Goal: Information Seeking & Learning: Learn about a topic

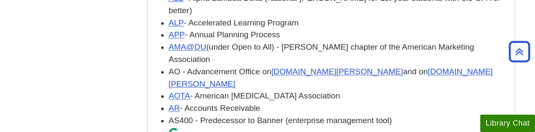
scroll to position [711, 0]
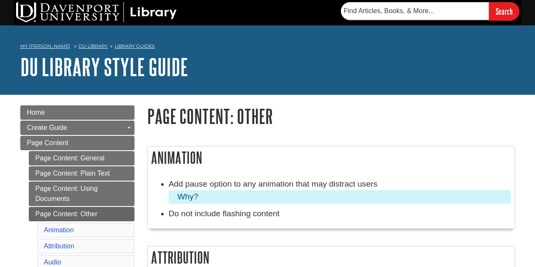
scroll to position [324, 0]
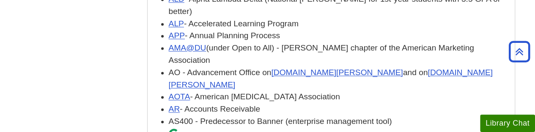
scroll to position [711, 0]
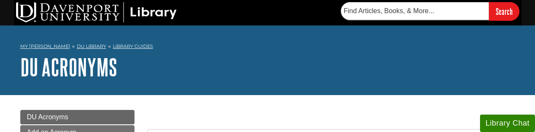
scroll to position [711, 0]
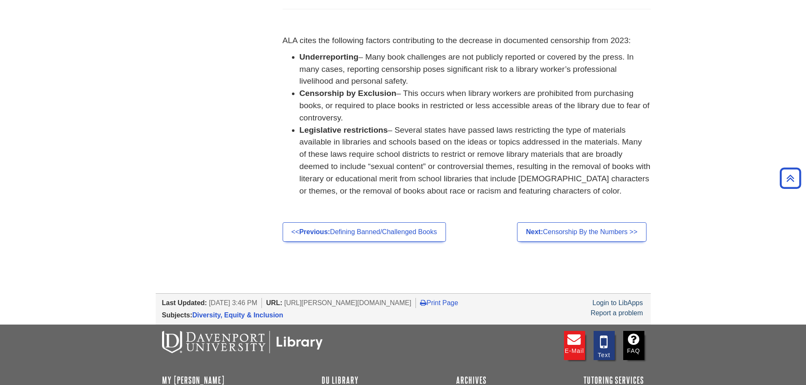
scroll to position [810, 0]
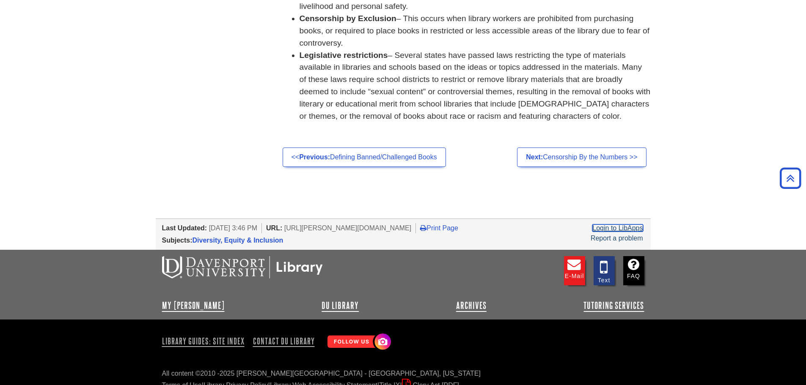
click at [631, 225] on link "Login to LibApps" at bounding box center [617, 228] width 50 height 7
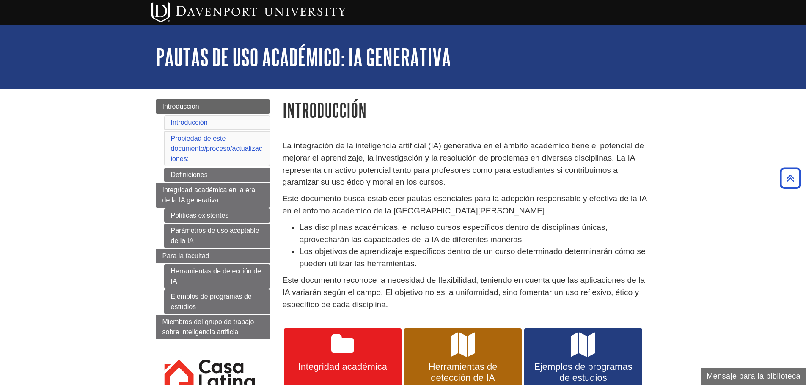
scroll to position [211, 0]
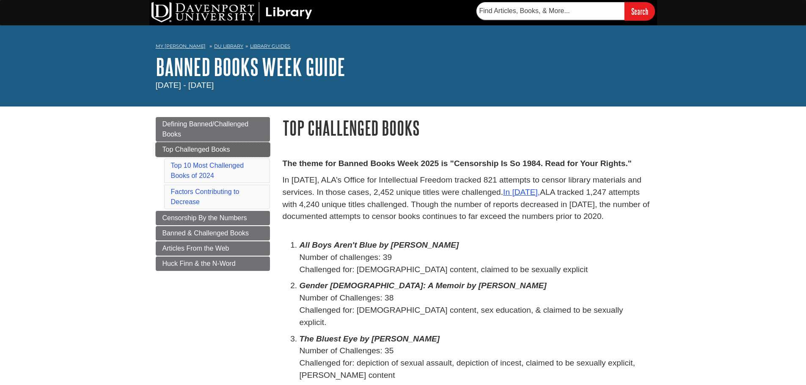
click at [219, 145] on link "Top Challenged Books" at bounding box center [213, 150] width 114 height 14
click at [284, 66] on link "Banned Books Week Guide" at bounding box center [250, 67] width 189 height 26
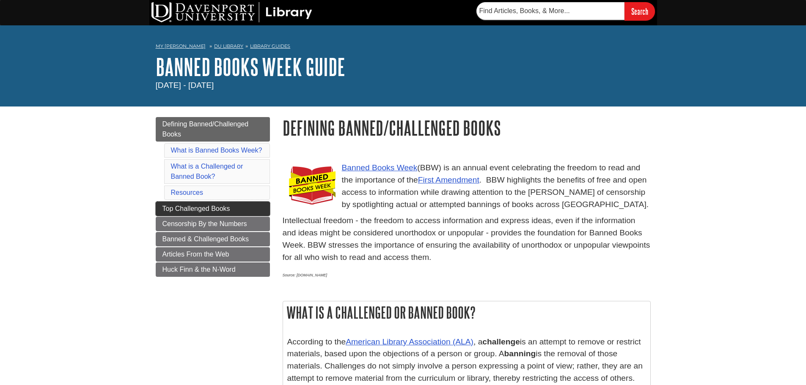
click at [215, 216] on link "Top Challenged Books" at bounding box center [213, 209] width 114 height 14
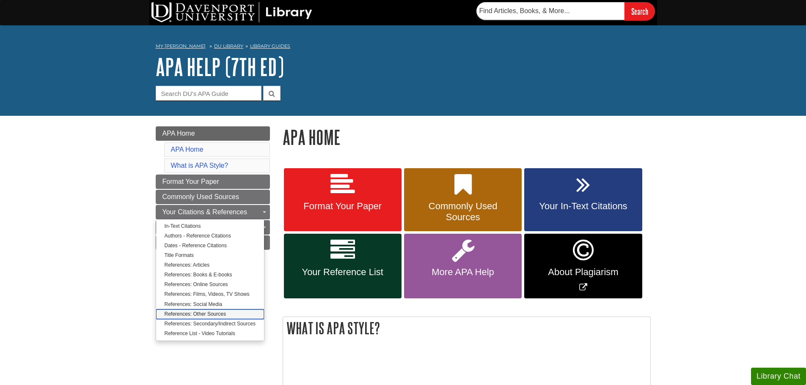
click at [199, 310] on link "References: Other Sources" at bounding box center [210, 315] width 108 height 10
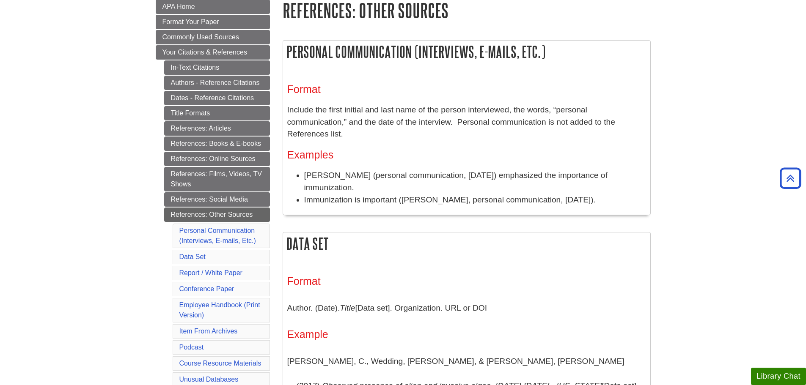
scroll to position [296, 0]
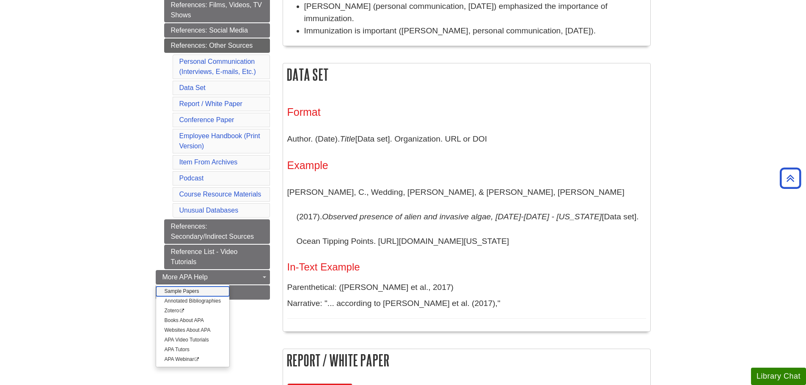
click at [206, 289] on link "Sample Papers" at bounding box center [192, 292] width 73 height 10
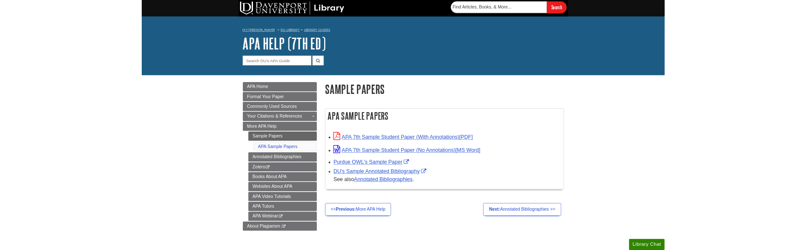
scroll to position [42, 0]
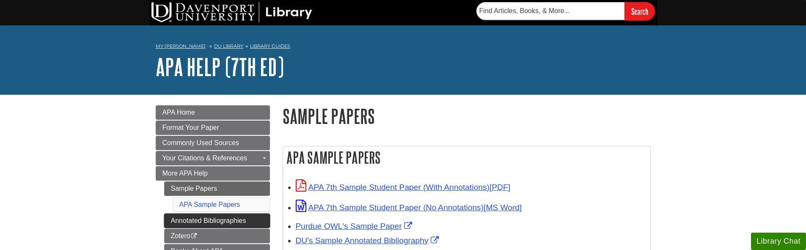
scroll to position [42, 0]
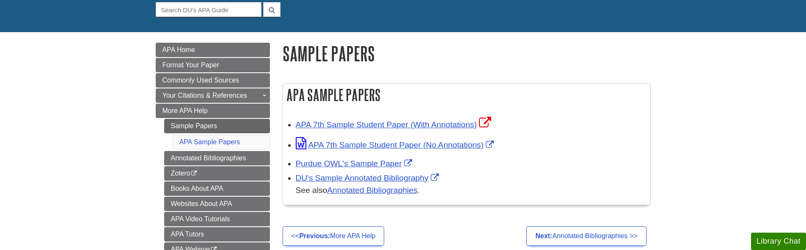
scroll to position [85, 0]
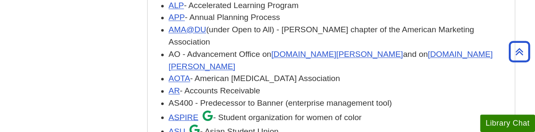
scroll to position [719, 0]
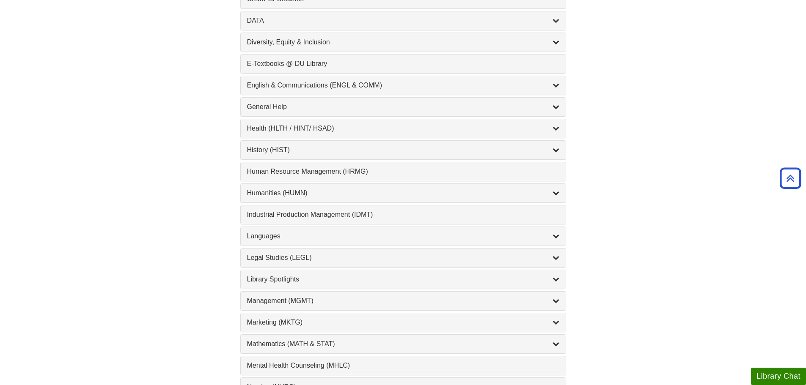
scroll to position [508, 0]
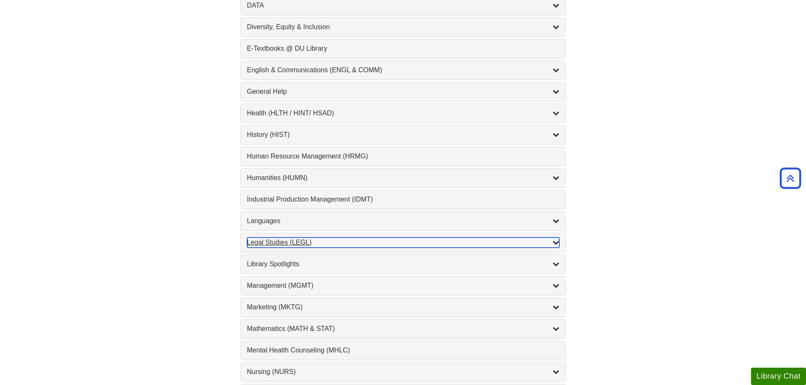
click at [280, 238] on div "Legal Studies (LEGL) , 2 guides" at bounding box center [403, 243] width 312 height 10
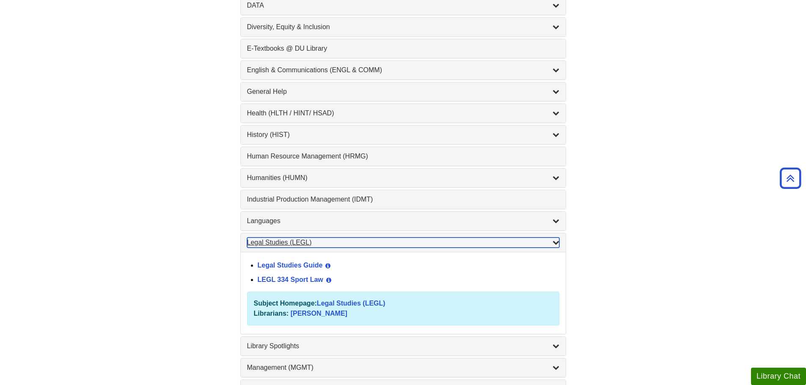
click at [280, 238] on div "Legal Studies (LEGL) , 2 guides" at bounding box center [403, 243] width 312 height 10
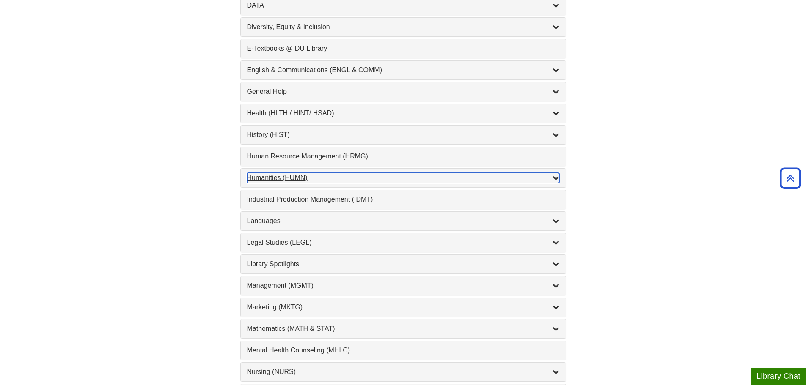
click at [291, 179] on div "Humanities (HUMN) , 2 guides" at bounding box center [403, 178] width 312 height 10
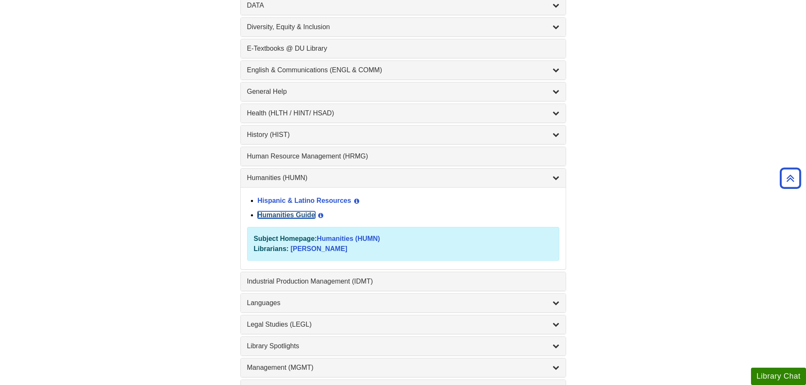
click at [291, 214] on link "Humanities Guide" at bounding box center [287, 214] width 58 height 7
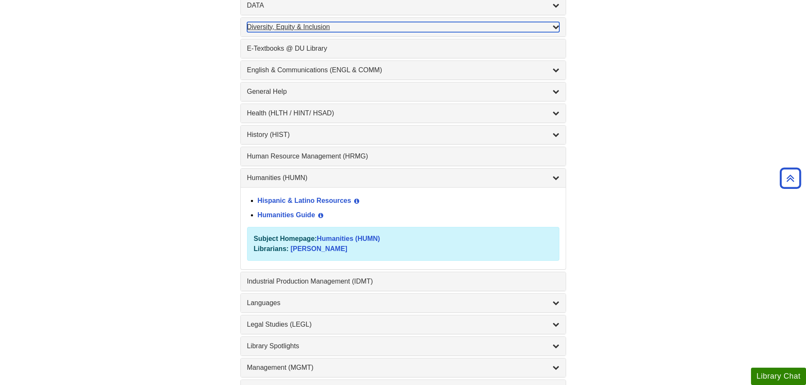
click at [307, 24] on div "Diversity, Equity & Inclusion , 17 guides" at bounding box center [403, 27] width 312 height 10
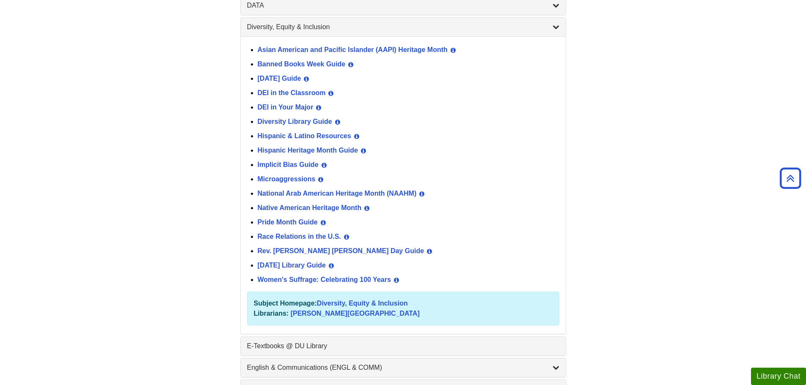
click at [320, 126] on div "Diversity Library Guide View Guide Info" at bounding box center [409, 122] width 302 height 14
click at [320, 125] on div "Diversity Library Guide View Guide Info" at bounding box center [409, 122] width 302 height 14
click at [320, 124] on link "Diversity Library Guide" at bounding box center [295, 121] width 74 height 7
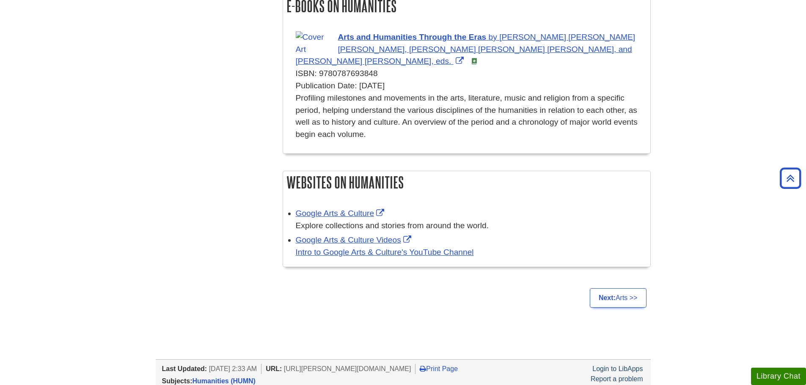
scroll to position [1057, 0]
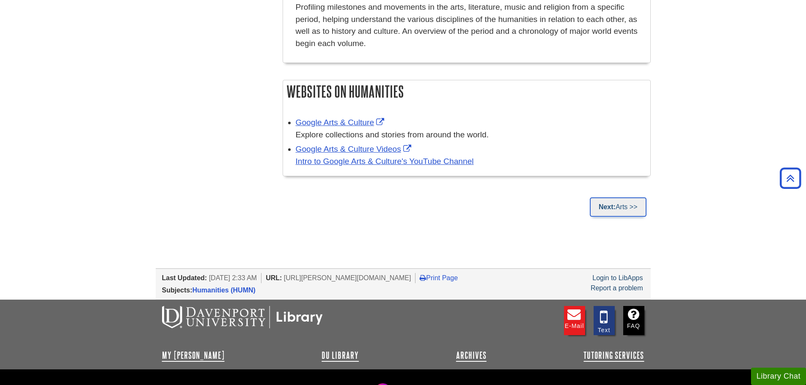
click at [635, 199] on link "Next: Arts >>" at bounding box center [618, 207] width 57 height 19
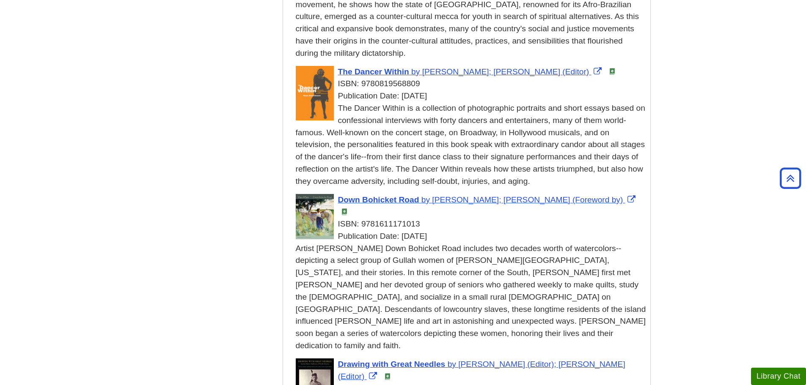
scroll to position [465, 0]
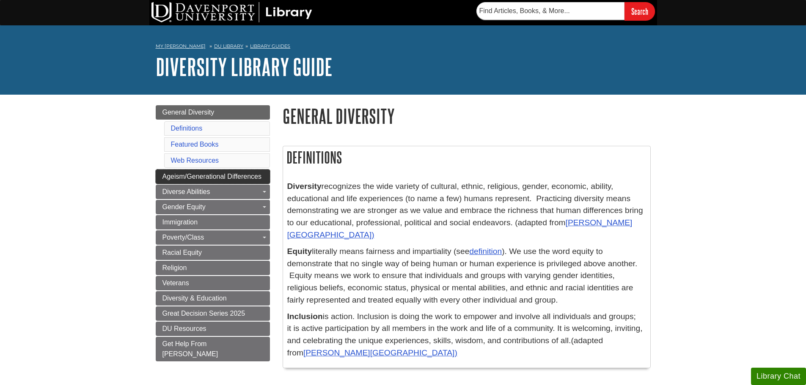
click at [205, 176] on span "Ageism/Generational Differences" at bounding box center [211, 176] width 99 height 7
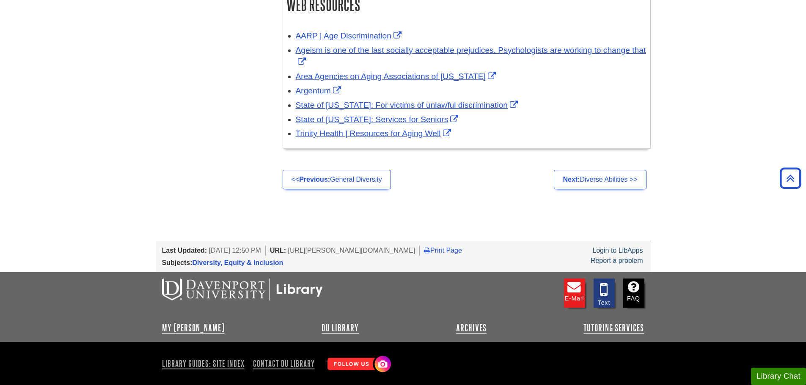
scroll to position [888, 0]
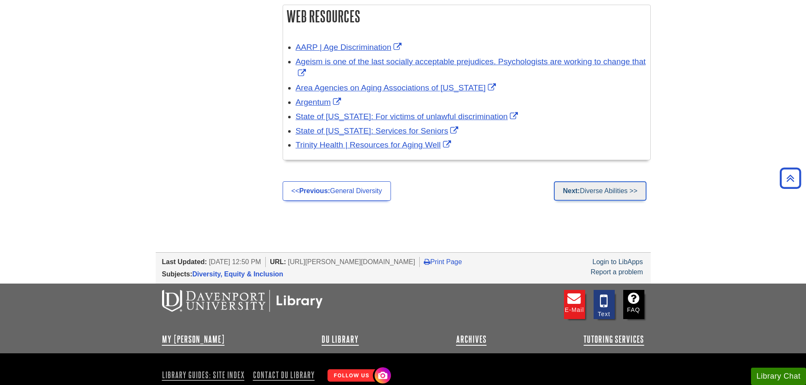
click at [620, 199] on link "Next: Diverse Abilities >>" at bounding box center [600, 190] width 92 height 19
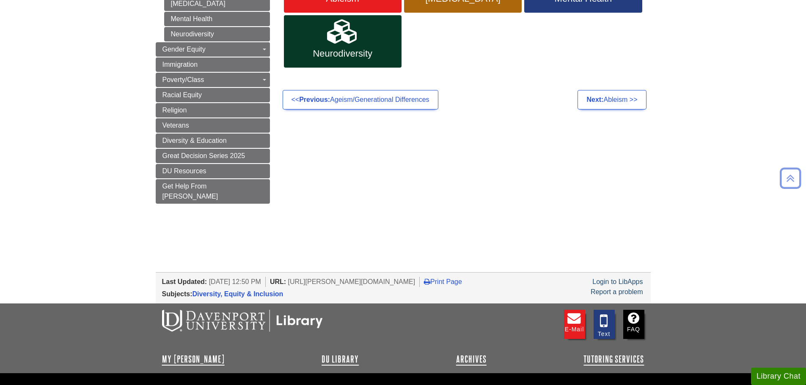
scroll to position [115, 0]
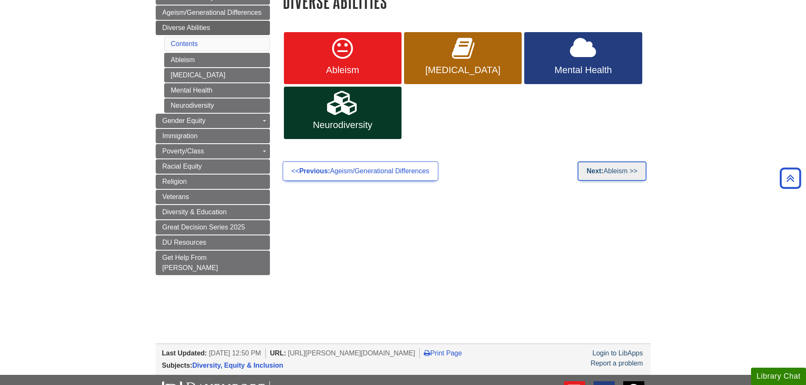
click at [610, 178] on link "Next: Ableism >>" at bounding box center [611, 171] width 69 height 19
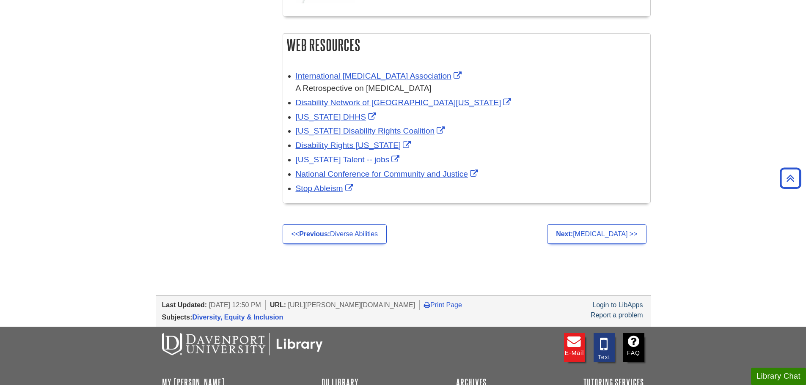
scroll to position [761, 0]
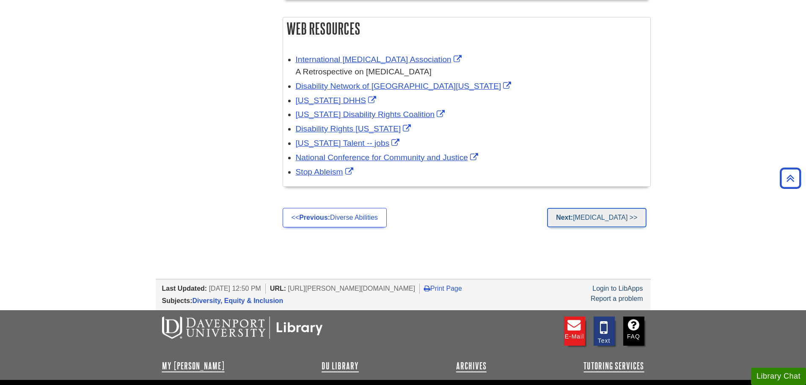
click at [598, 216] on link "Next: [MEDICAL_DATA] >>" at bounding box center [596, 217] width 99 height 19
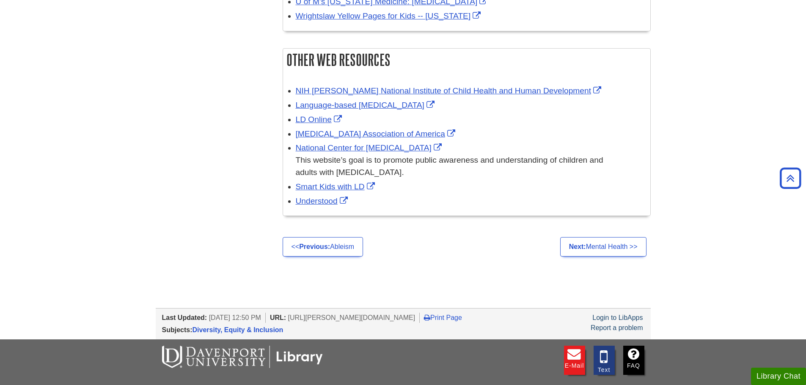
scroll to position [1260, 0]
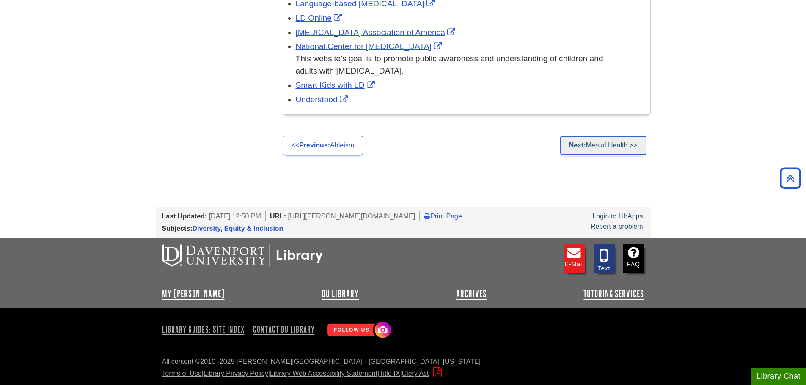
click at [626, 155] on link "Next: Mental Health >>" at bounding box center [603, 145] width 86 height 19
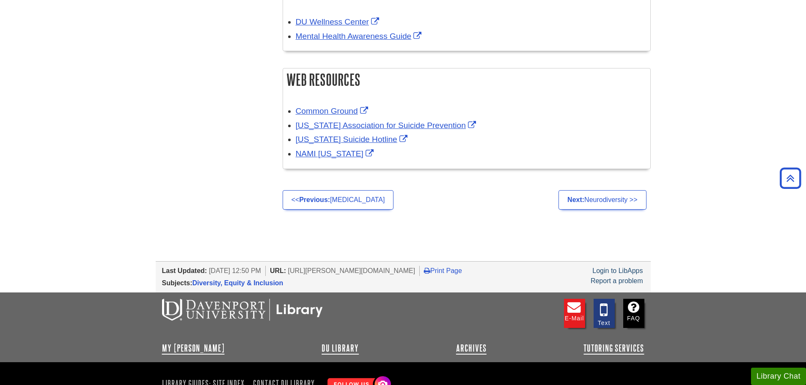
scroll to position [1308, 0]
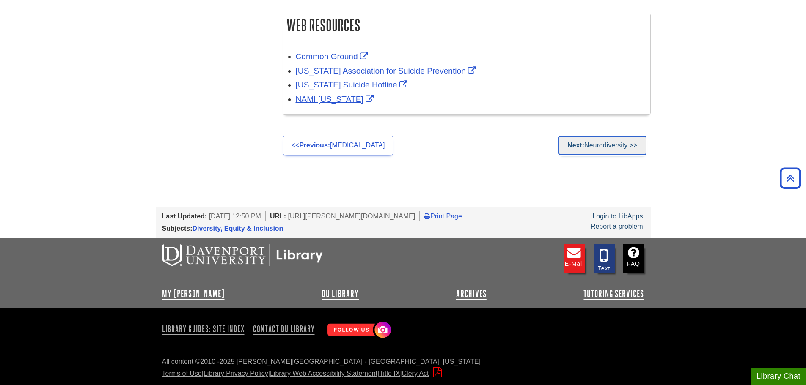
click at [588, 142] on link "Next: Neurodiversity >>" at bounding box center [602, 145] width 88 height 19
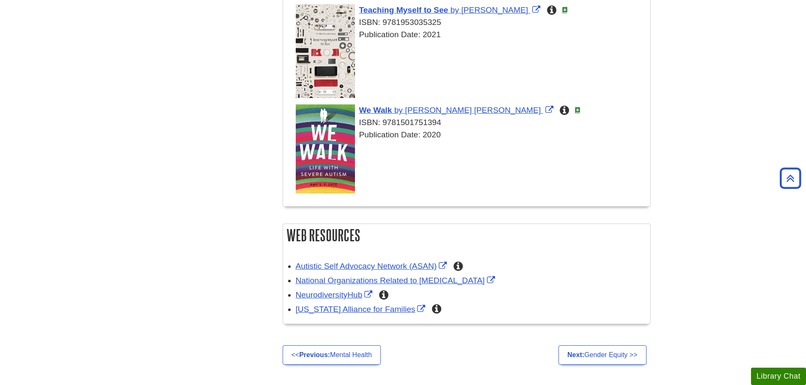
scroll to position [1015, 0]
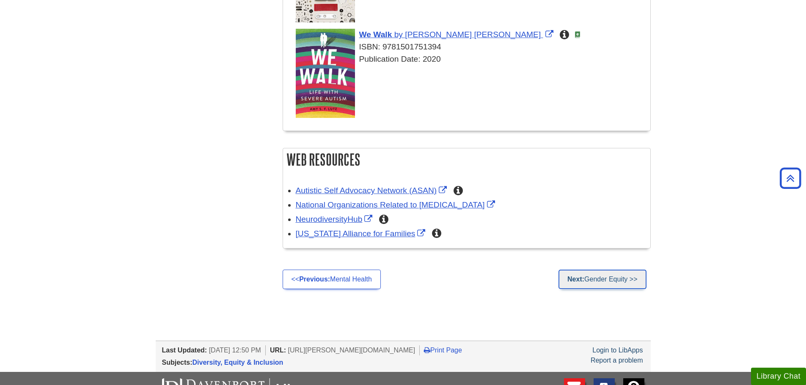
click at [638, 278] on link "Next: Gender Equity >>" at bounding box center [602, 279] width 88 height 19
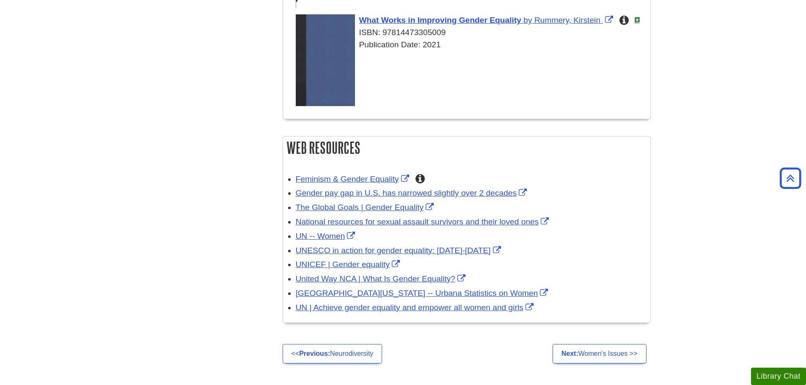
scroll to position [1227, 0]
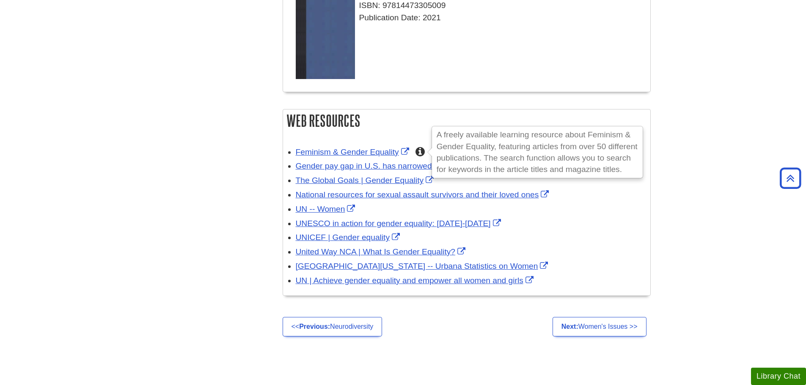
click at [421, 149] on icon "A freely available learning resource about Feminism & Gender Equality, featurin…" at bounding box center [419, 152] width 9 height 8
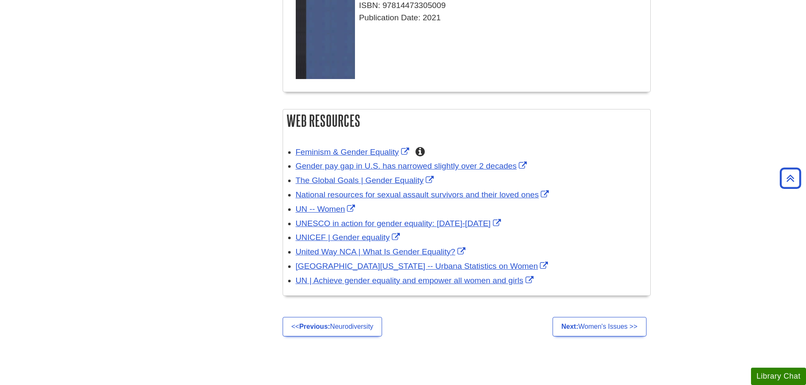
click at [599, 326] on link "Next: Women's Issues >>" at bounding box center [599, 326] width 94 height 19
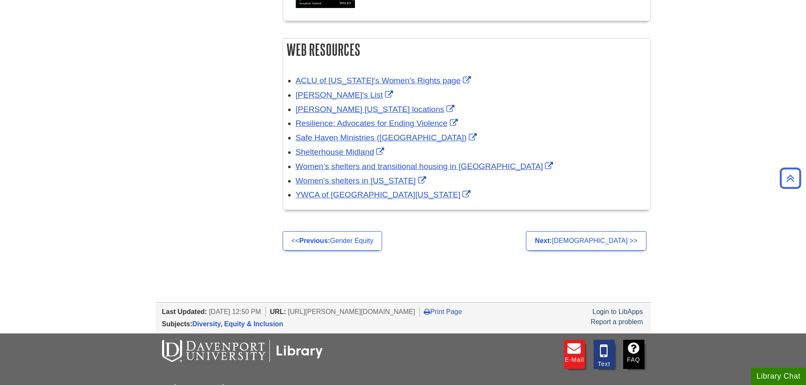
scroll to position [1211, 0]
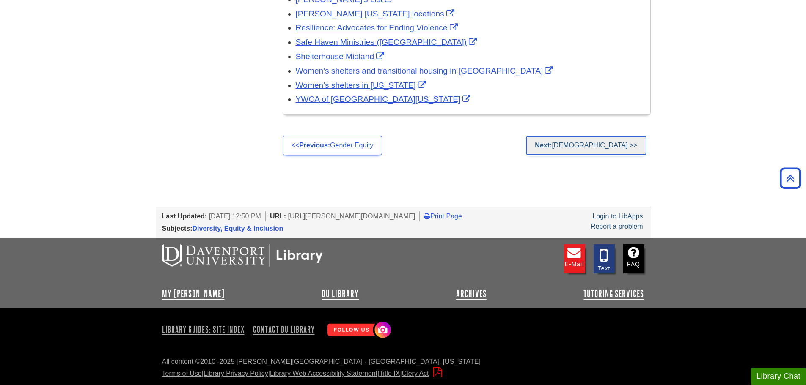
click at [588, 140] on link "Next: [DEMOGRAPHIC_DATA] >>" at bounding box center [586, 145] width 120 height 19
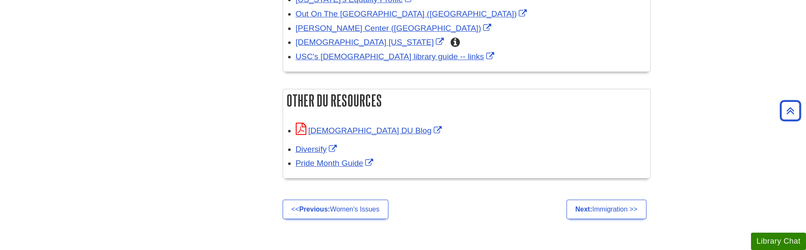
scroll to position [1523, 0]
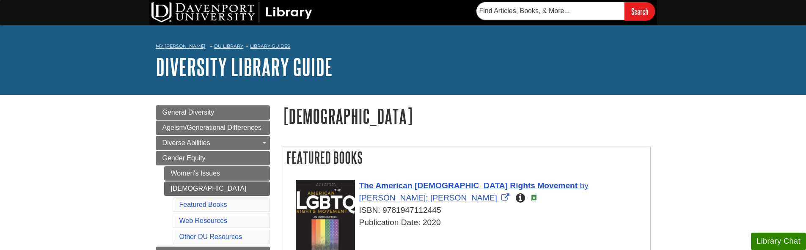
scroll to position [1523, 0]
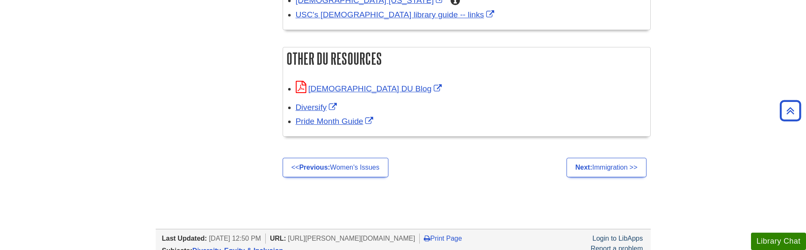
scroll to position [1480, 0]
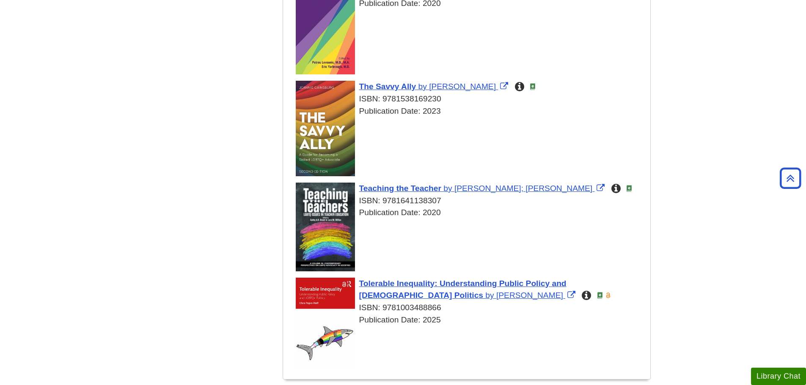
scroll to position [555, 0]
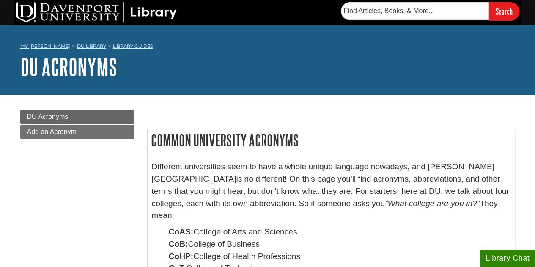
click at [70, 66] on h1 "DU Acronyms" at bounding box center [267, 66] width 495 height 25
click at [62, 120] on span "DU Acronyms" at bounding box center [47, 116] width 41 height 7
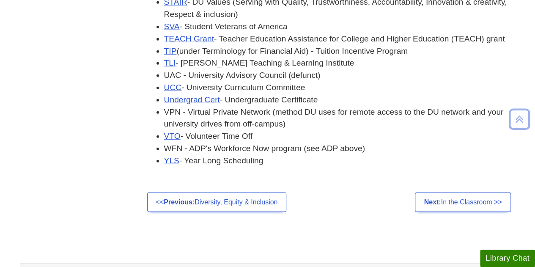
scroll to position [2781, 0]
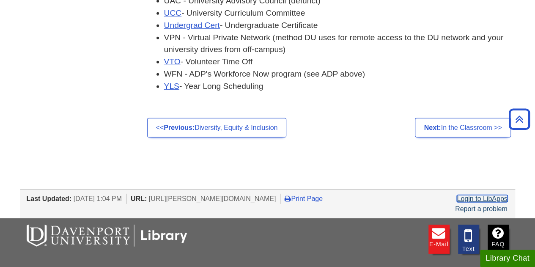
click at [473, 195] on link "Login to LibApps" at bounding box center [482, 198] width 50 height 7
